Goal: Task Accomplishment & Management: Complete application form

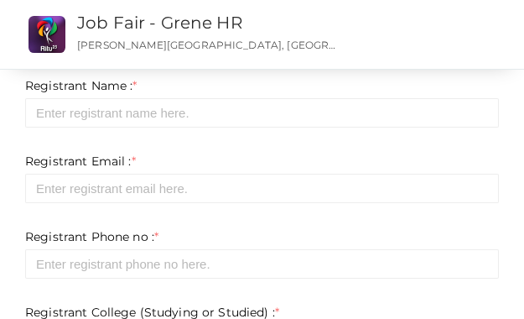
scroll to position [84, 0]
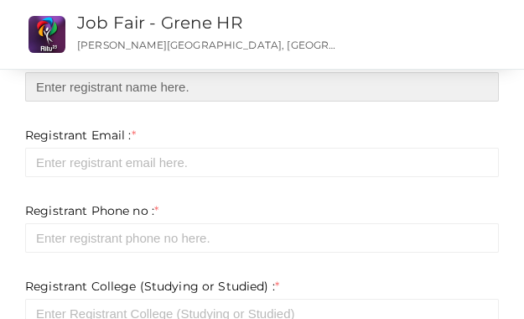
click at [137, 97] on input "text" at bounding box center [262, 86] width 474 height 29
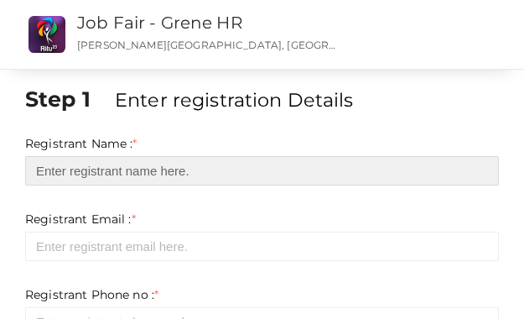
type input "a"
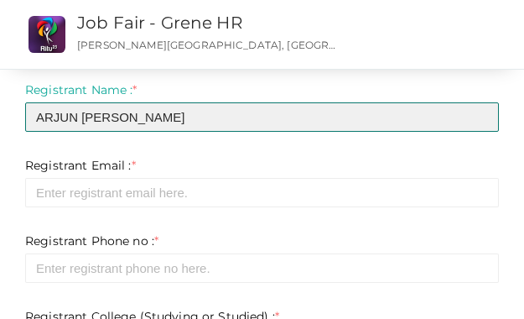
scroll to position [84, 0]
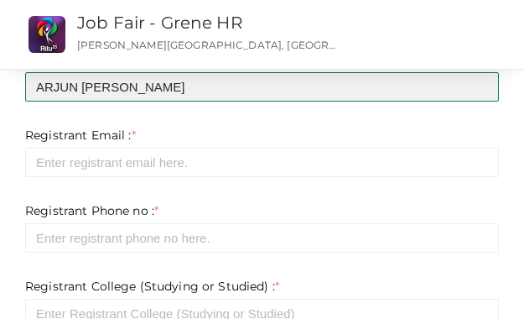
type input "ARJUN [PERSON_NAME]"
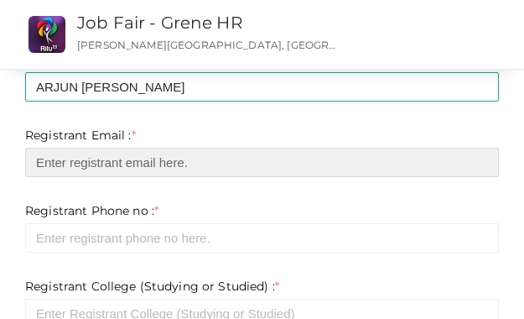
click at [131, 166] on input "email" at bounding box center [262, 162] width 474 height 29
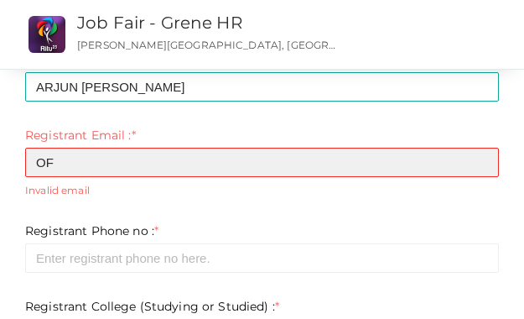
type input "O"
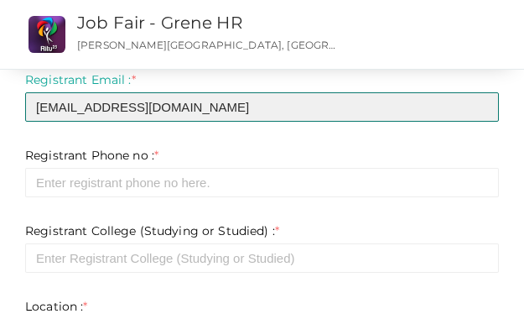
scroll to position [168, 0]
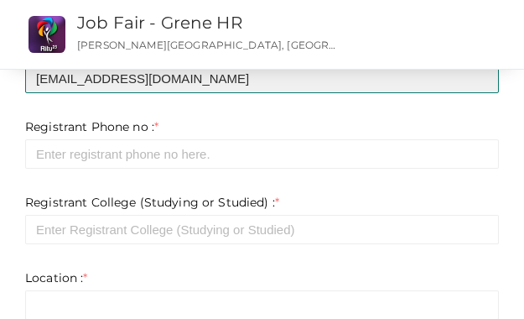
type input "[EMAIL_ADDRESS][DOMAIN_NAME]"
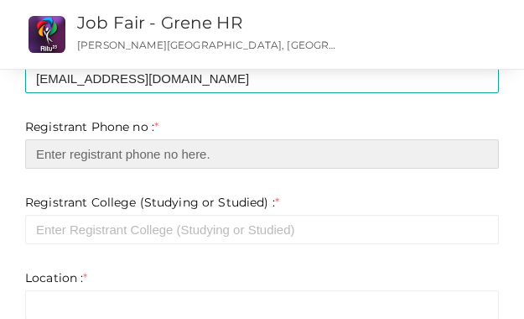
click at [139, 149] on input "number" at bounding box center [262, 153] width 474 height 29
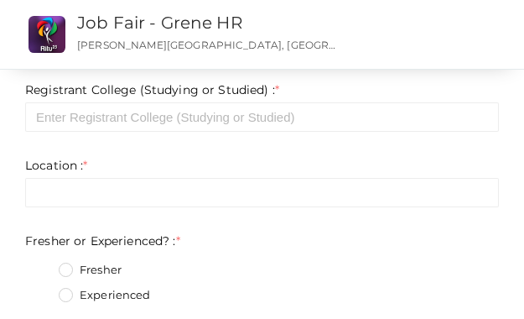
scroll to position [252, 0]
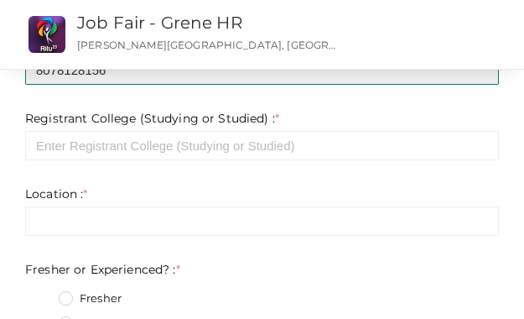
type input "8078128156"
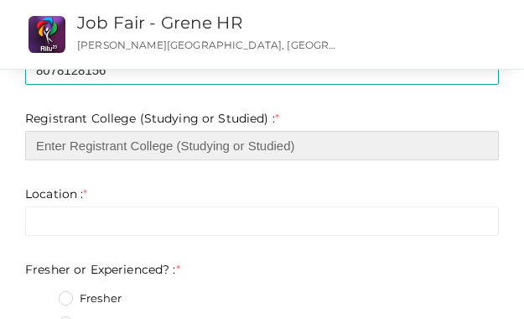
click at [153, 152] on input "text" at bounding box center [262, 145] width 474 height 29
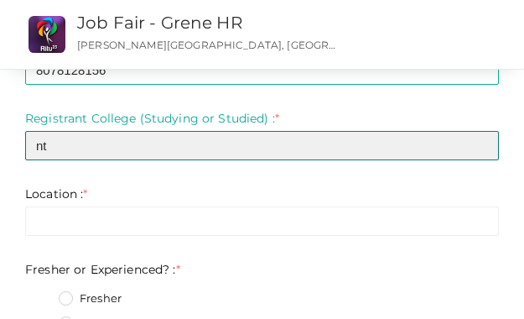
type input "n"
type input "NTTF"
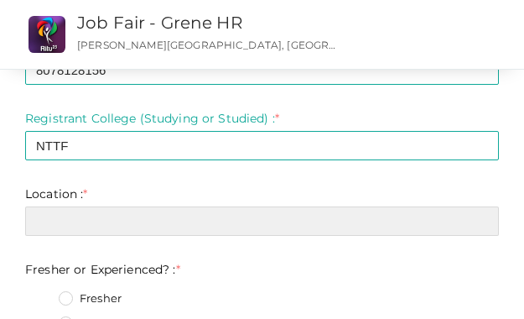
click at [81, 221] on input "text" at bounding box center [262, 220] width 474 height 29
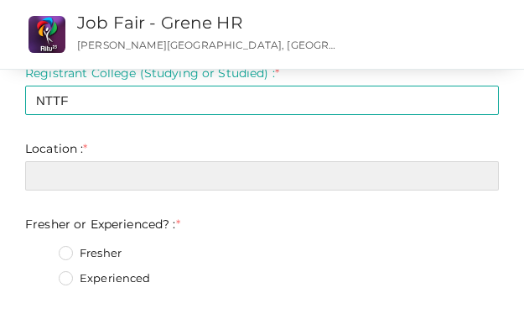
scroll to position [335, 0]
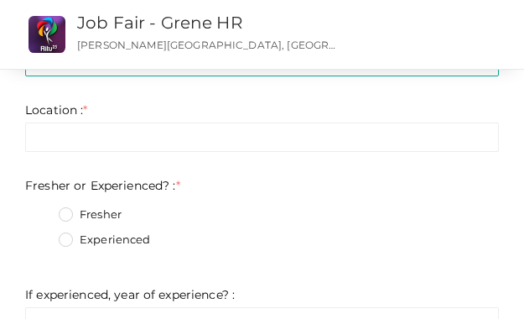
click at [72, 235] on label "Experienced" at bounding box center [105, 239] width 92 height 17
click at [42, 235] on Experienced\?\+1 "Experienced" at bounding box center [42, 235] width 0 height 0
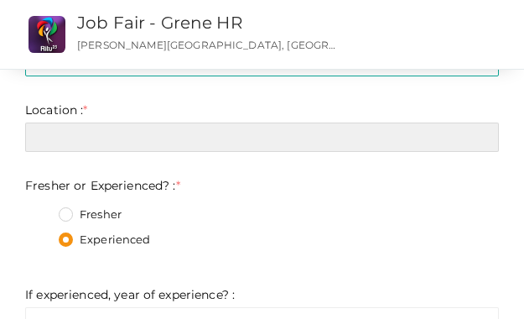
click at [76, 134] on input "text" at bounding box center [262, 136] width 474 height 29
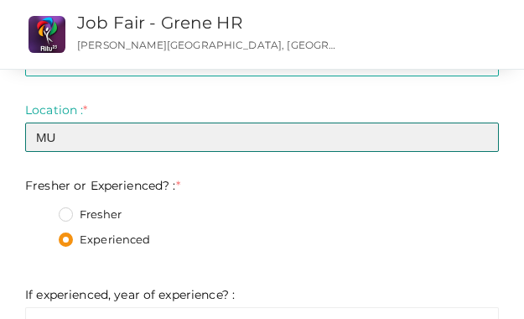
type input "M"
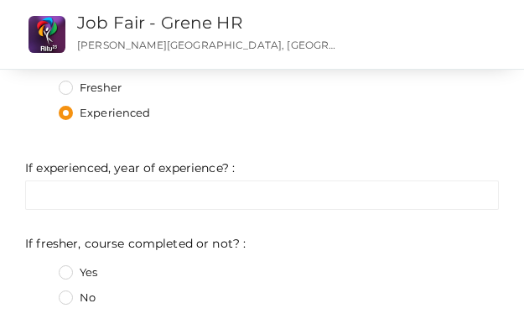
scroll to position [503, 0]
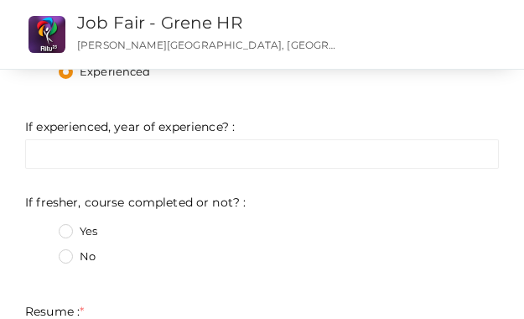
type input "muvattupuzha"
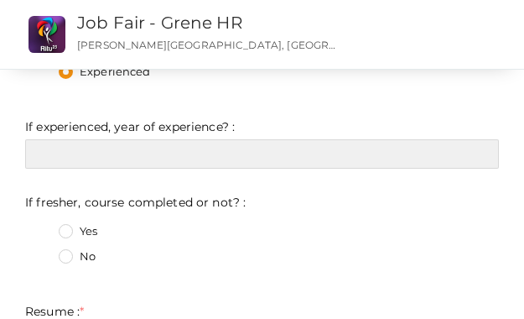
click at [112, 165] on input "text" at bounding box center [262, 153] width 474 height 29
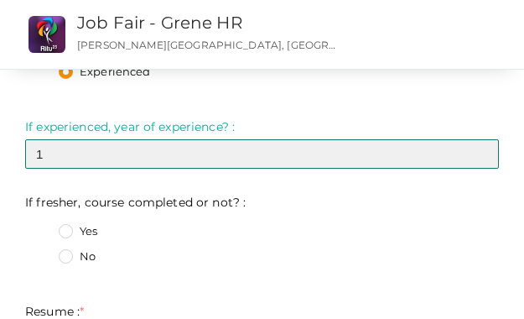
scroll to position [587, 0]
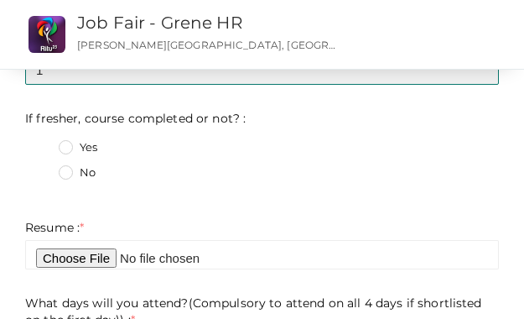
type input "1"
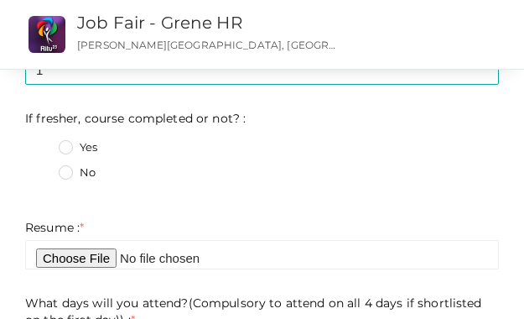
click at [69, 148] on label "Yes" at bounding box center [78, 147] width 39 height 17
click at [42, 143] on not\?\+0 "Yes" at bounding box center [42, 143] width 0 height 0
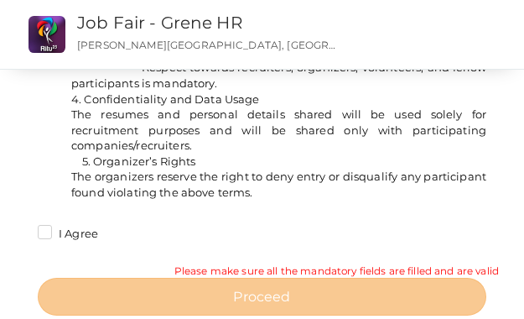
scroll to position [1741, 0]
